Goal: Task Accomplishment & Management: Use online tool/utility

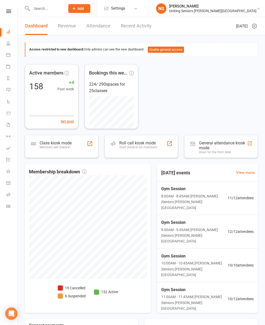
click at [44, 145] on div "Class kiosk mode" at bounding box center [56, 143] width 32 height 5
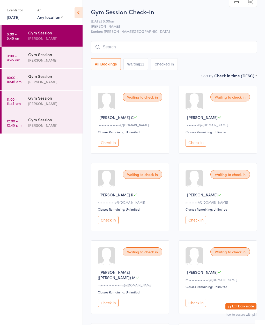
click at [23, 61] on link "9:00 - 9:45 am Gym Session [PERSON_NAME]" at bounding box center [42, 57] width 81 height 21
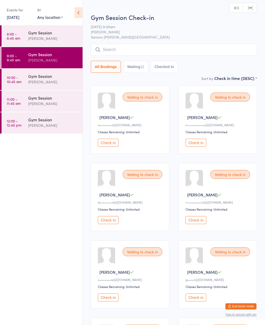
click at [28, 41] on link "8:00 - 8:45 am Gym Session [PERSON_NAME]" at bounding box center [42, 35] width 81 height 21
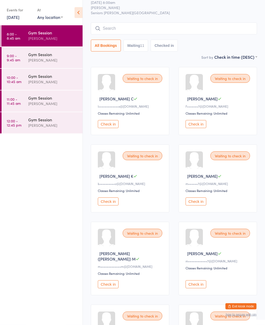
scroll to position [19, 0]
click at [116, 126] on button "Check in" at bounding box center [108, 124] width 21 height 8
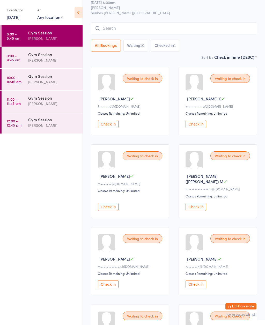
click at [145, 239] on div "Waiting to check in" at bounding box center [143, 238] width 40 height 9
click at [144, 243] on div "Waiting to check in [PERSON_NAME] M m••••••••••••7@[DOMAIN_NAME] Classes Remain…" at bounding box center [130, 261] width 78 height 68
click at [112, 285] on button "Check in" at bounding box center [108, 284] width 21 height 8
click at [196, 285] on button "Check in" at bounding box center [196, 284] width 21 height 8
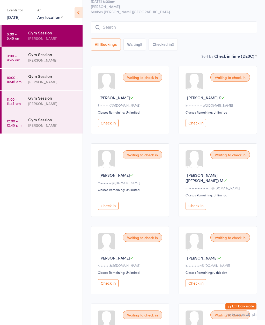
scroll to position [19, 0]
click at [199, 126] on button "Check in" at bounding box center [196, 124] width 21 height 8
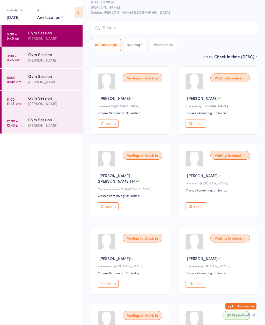
click at [106, 208] on button "Check in" at bounding box center [108, 206] width 21 height 8
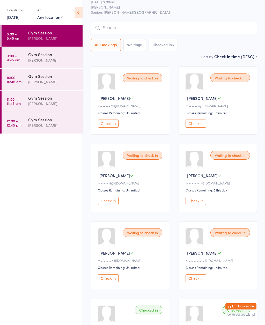
click at [107, 126] on button "Check in" at bounding box center [108, 124] width 21 height 8
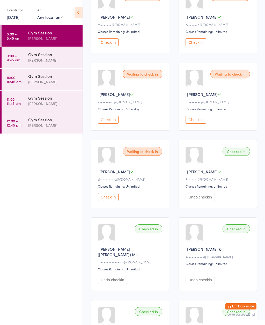
scroll to position [100, 0]
click at [198, 120] on button "Check in" at bounding box center [196, 120] width 21 height 8
click at [107, 44] on button "Check in" at bounding box center [108, 43] width 21 height 8
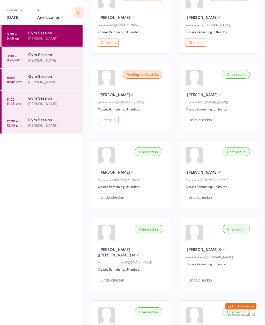
click at [112, 44] on button "Check in" at bounding box center [108, 43] width 21 height 8
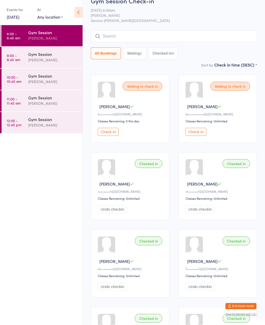
scroll to position [11, 0]
click at [200, 134] on button "Check in" at bounding box center [196, 132] width 21 height 8
